Goal: Task Accomplishment & Management: Manage account settings

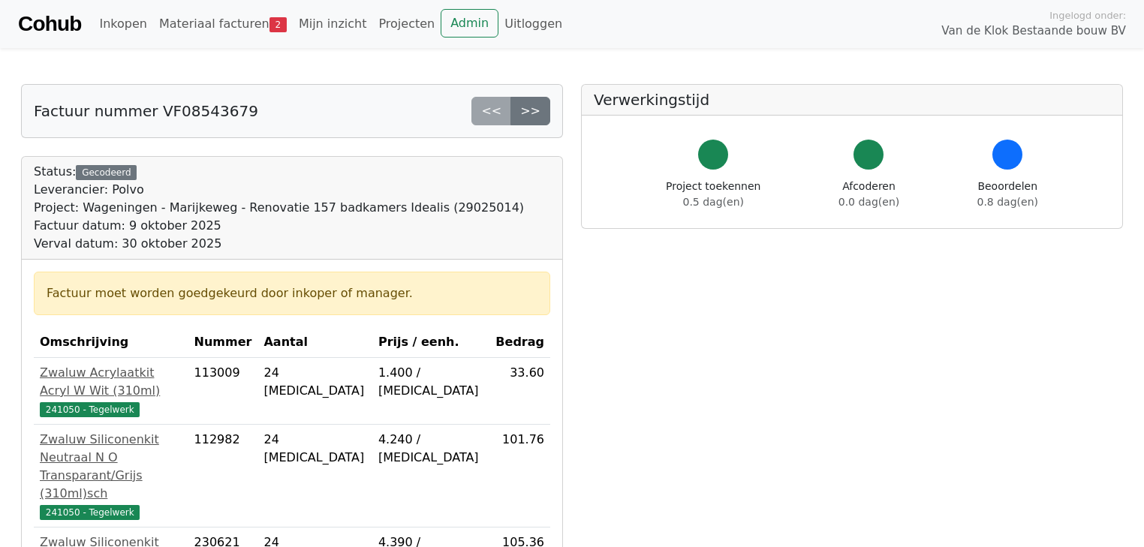
scroll to position [300, 0]
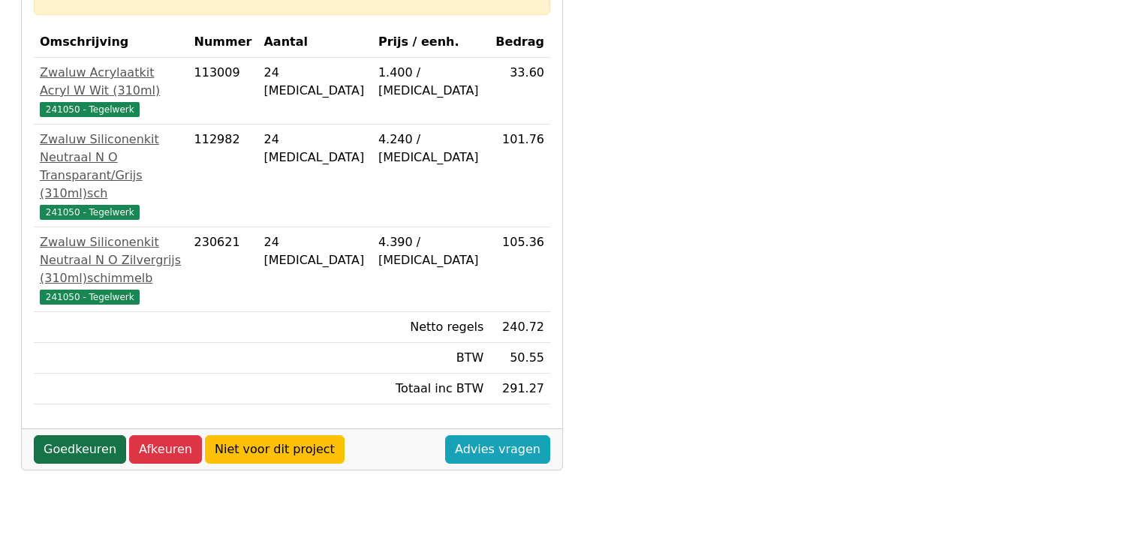
click at [103, 435] on link "Goedkeuren" at bounding box center [80, 449] width 92 height 29
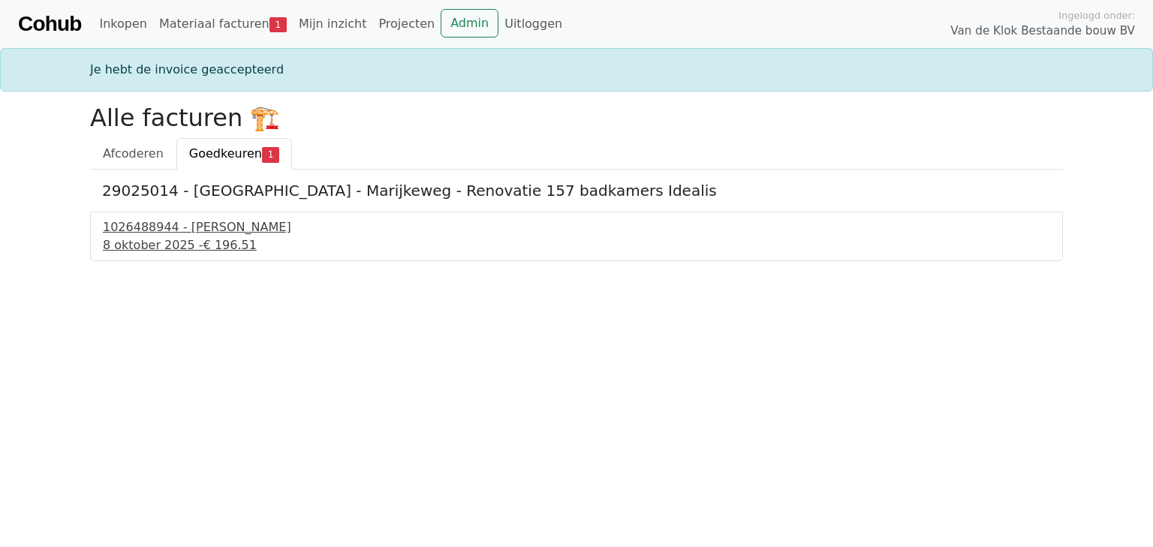
click at [203, 241] on span "€ 196.51" at bounding box center [229, 245] width 53 height 14
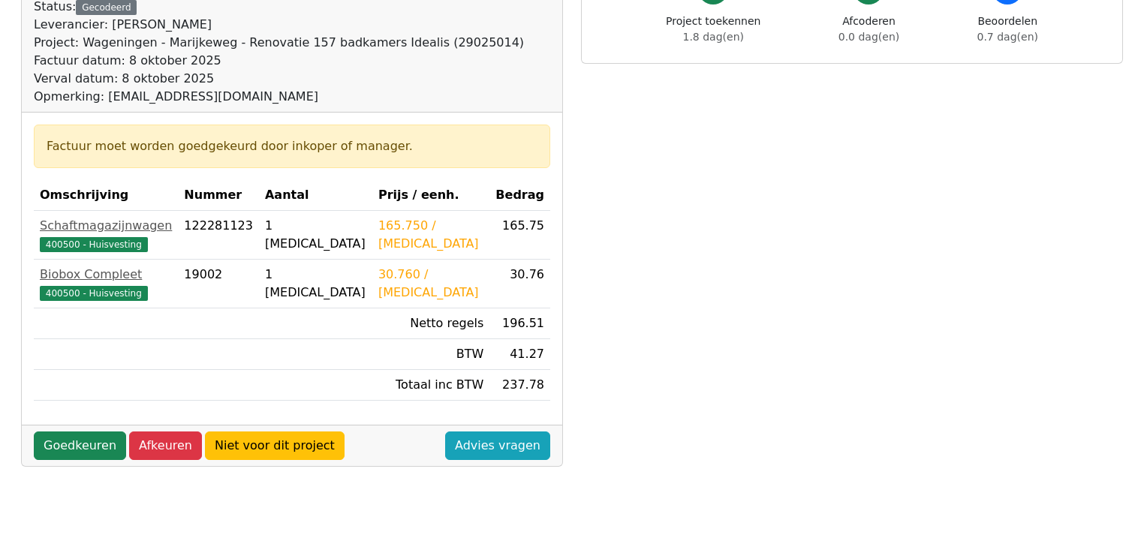
scroll to position [180, 0]
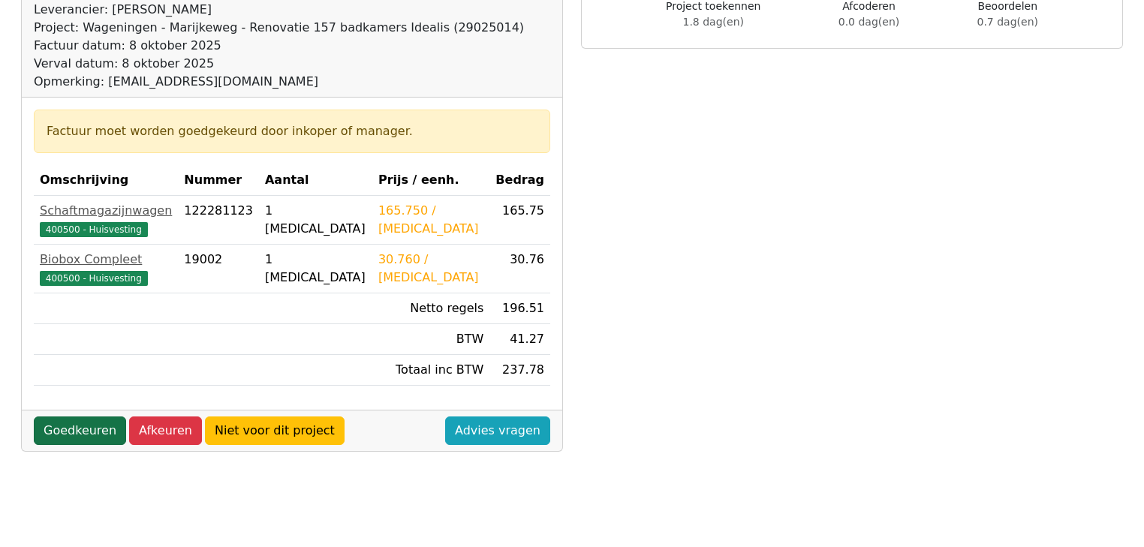
click at [90, 423] on link "Goedkeuren" at bounding box center [80, 431] width 92 height 29
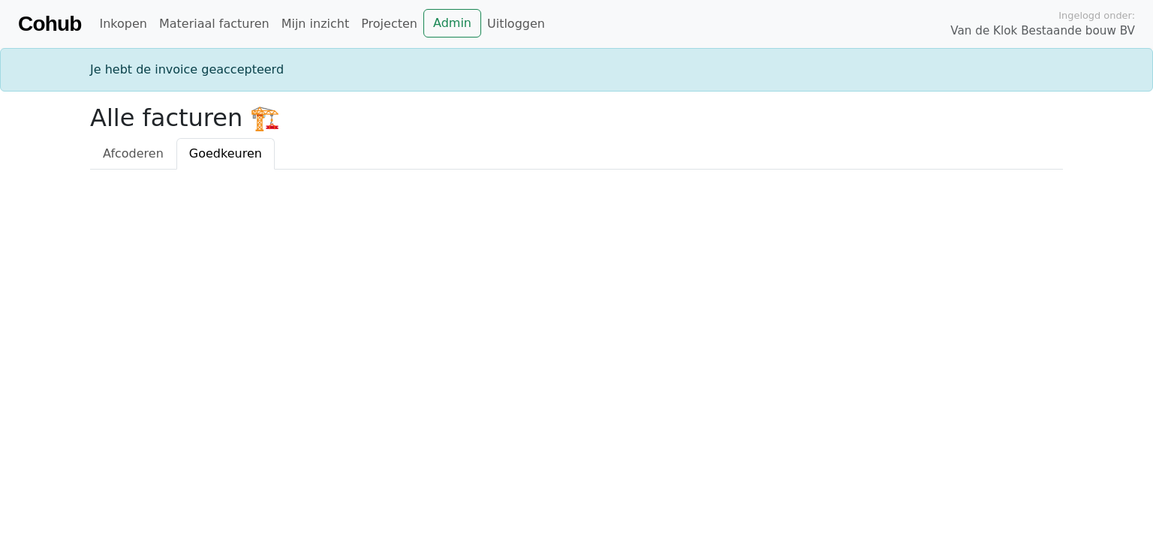
click at [304, 170] on html "Cohub Inkopen Materiaal facturen Mijn inzicht Projecten Admin Uitloggen Ingelog…" at bounding box center [576, 85] width 1153 height 170
click at [132, 147] on span "Afcoderen" at bounding box center [133, 153] width 61 height 14
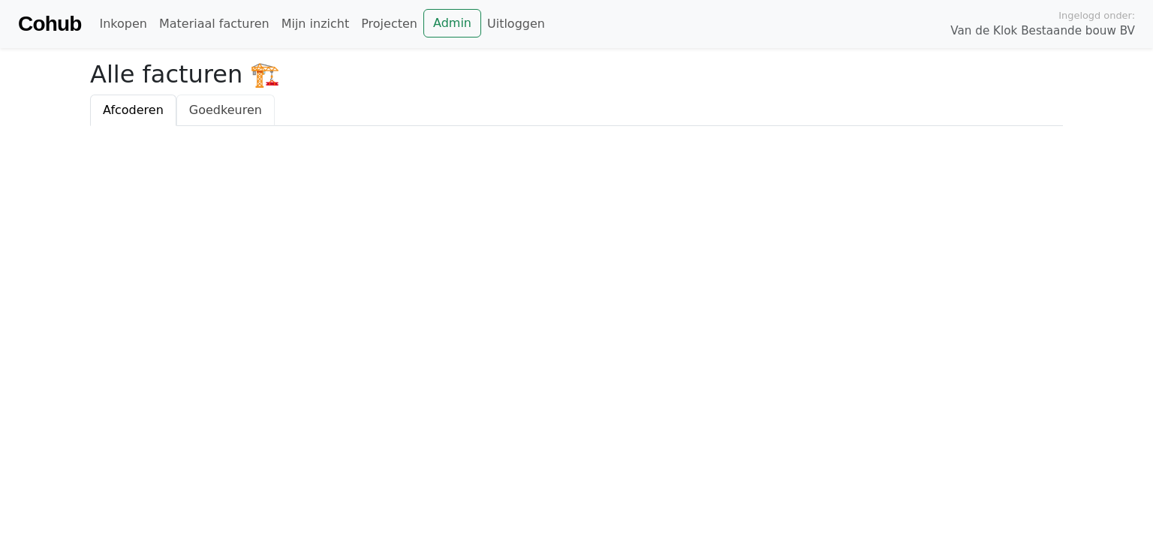
click at [208, 114] on span "Goedkeuren" at bounding box center [225, 110] width 73 height 14
click at [135, 114] on span "Afcoderen" at bounding box center [133, 110] width 61 height 14
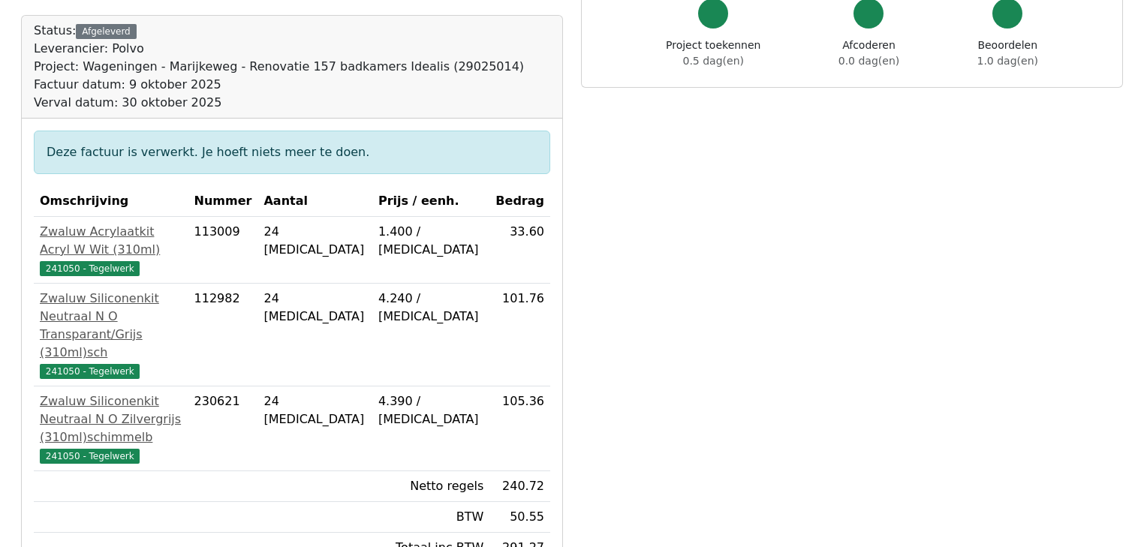
scroll to position [120, 0]
